Goal: Find contact information: Find contact information

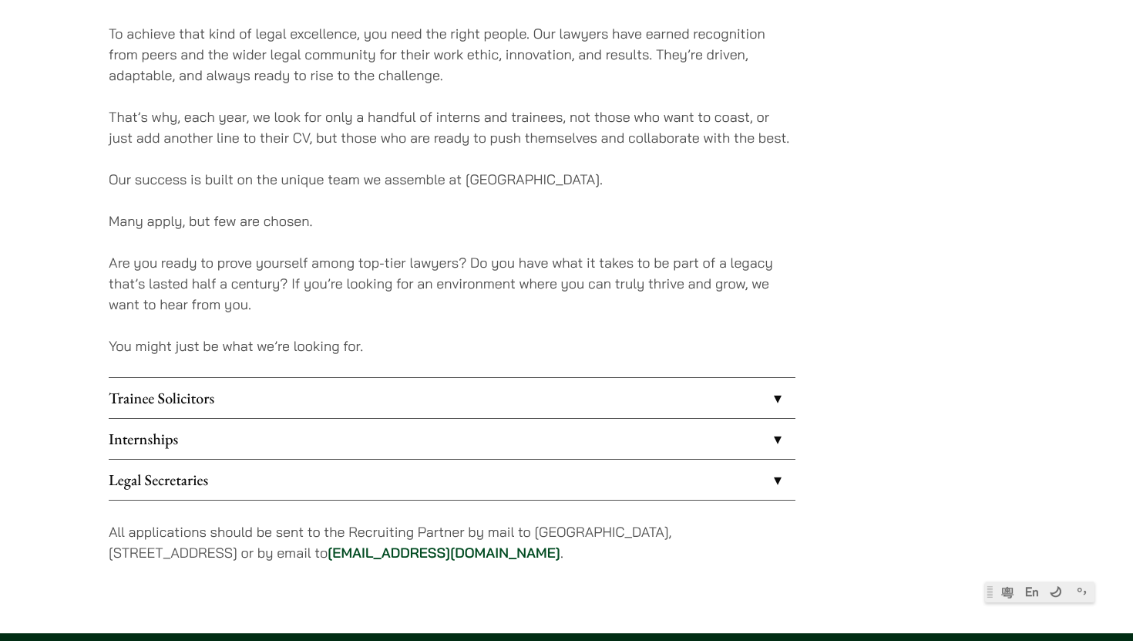
click at [580, 389] on link "Trainee Solicitors" at bounding box center [452, 398] width 687 height 40
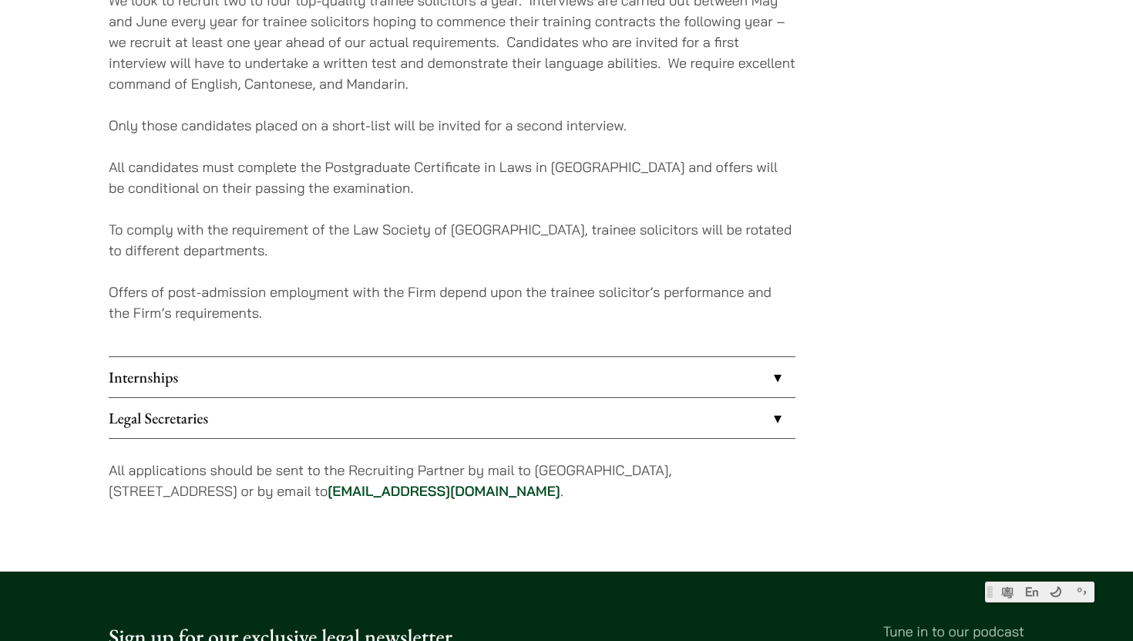
scroll to position [1563, 0]
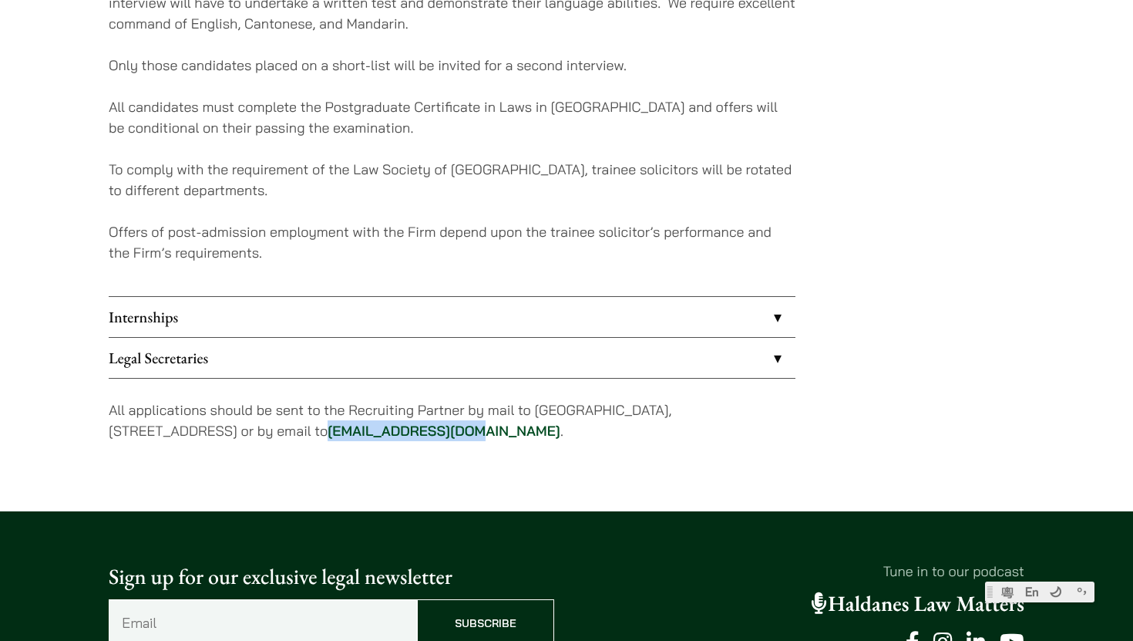
drag, startPoint x: 368, startPoint y: 433, endPoint x: 512, endPoint y: 439, distance: 143.5
click at [512, 439] on p "All applications should be sent to the Recruiting Partner by mail to [GEOGRAPHI…" at bounding box center [452, 420] width 687 height 42
copy link "[EMAIL_ADDRESS][DOMAIN_NAME]"
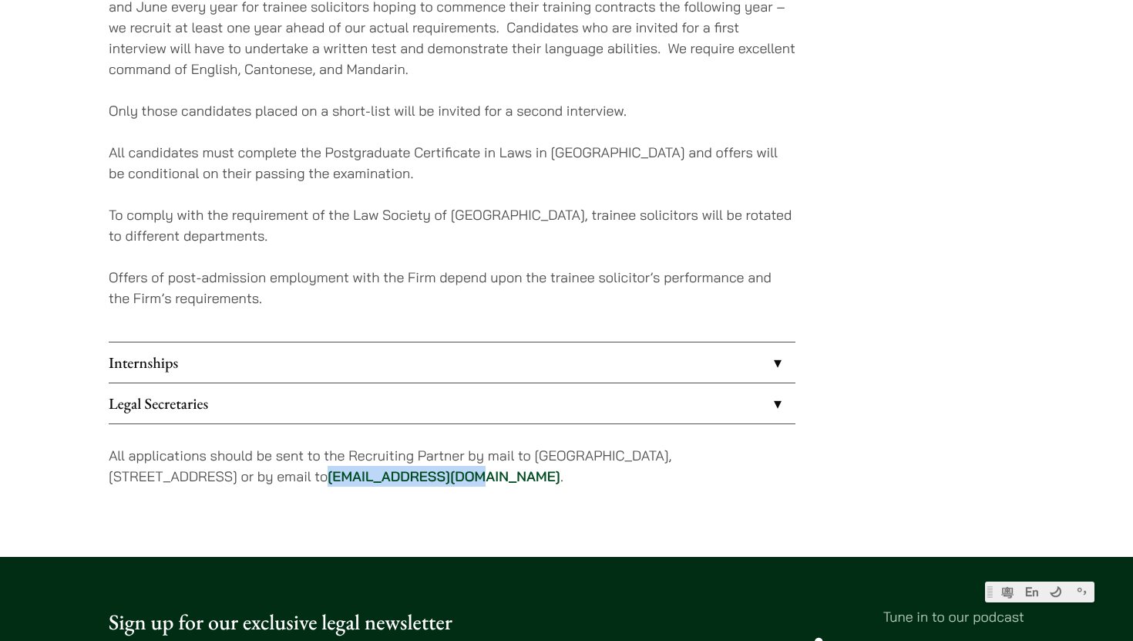
scroll to position [1511, 0]
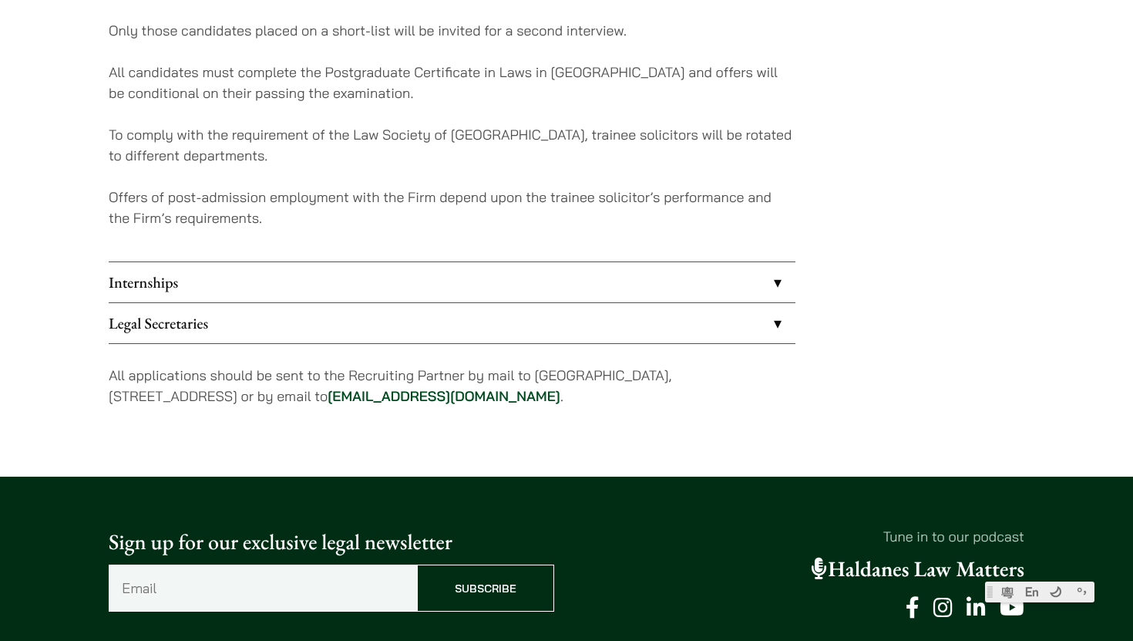
scroll to position [1621, 0]
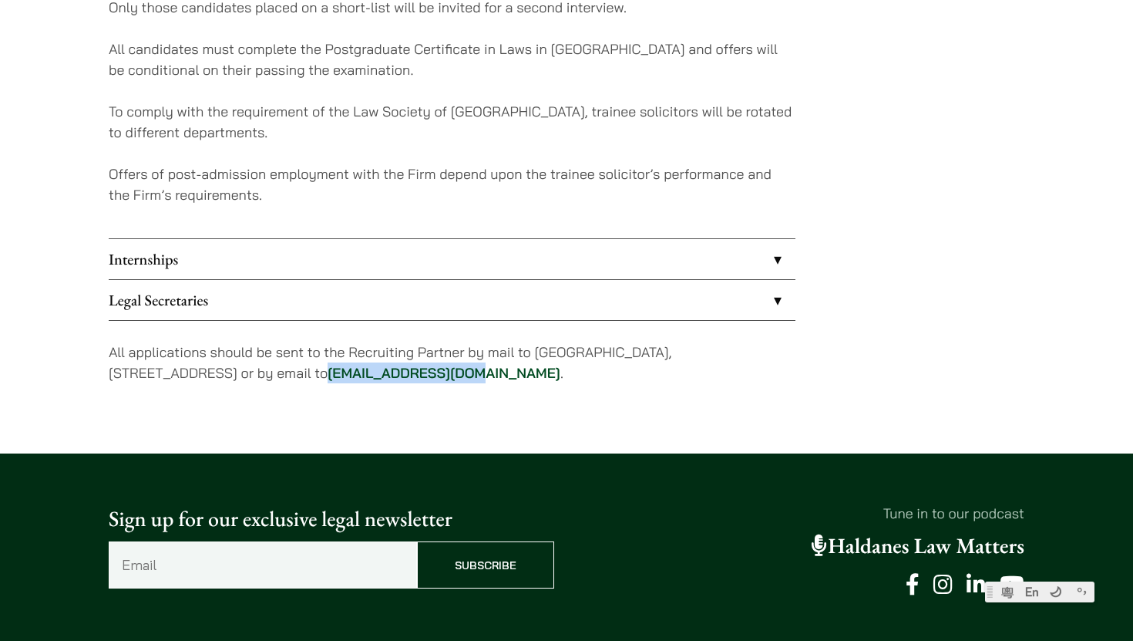
drag, startPoint x: 368, startPoint y: 375, endPoint x: 513, endPoint y: 373, distance: 144.2
click at [513, 373] on p "All applications should be sent to the Recruiting Partner by mail to [GEOGRAPHI…" at bounding box center [452, 362] width 687 height 42
copy link "[EMAIL_ADDRESS][DOMAIN_NAME]"
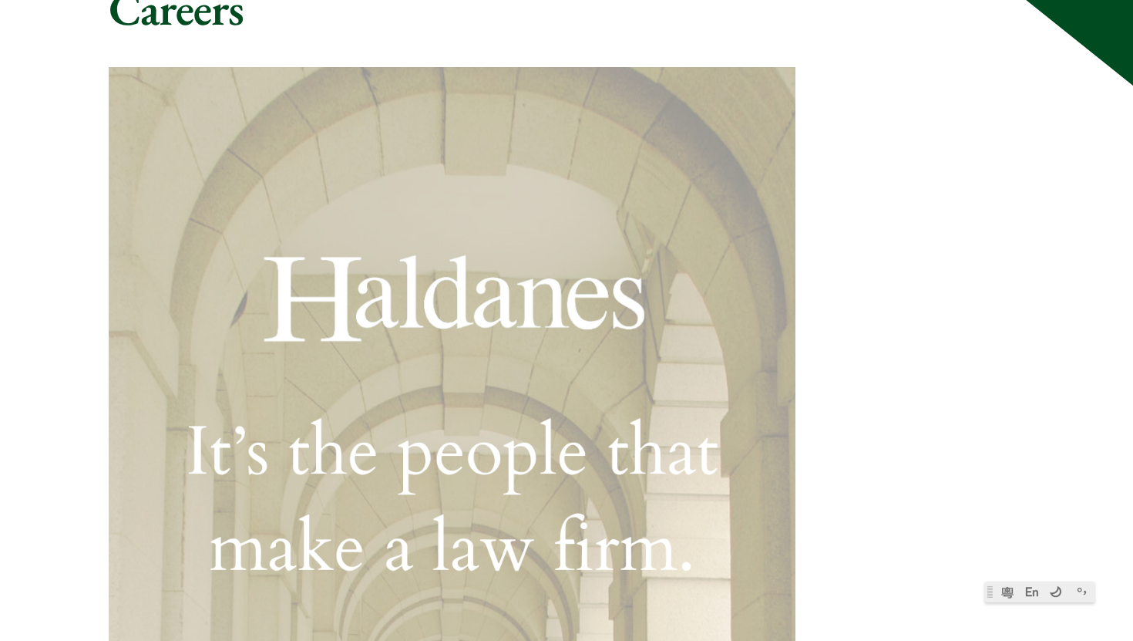
scroll to position [0, 0]
